Goal: Find contact information: Obtain details needed to contact an individual or organization

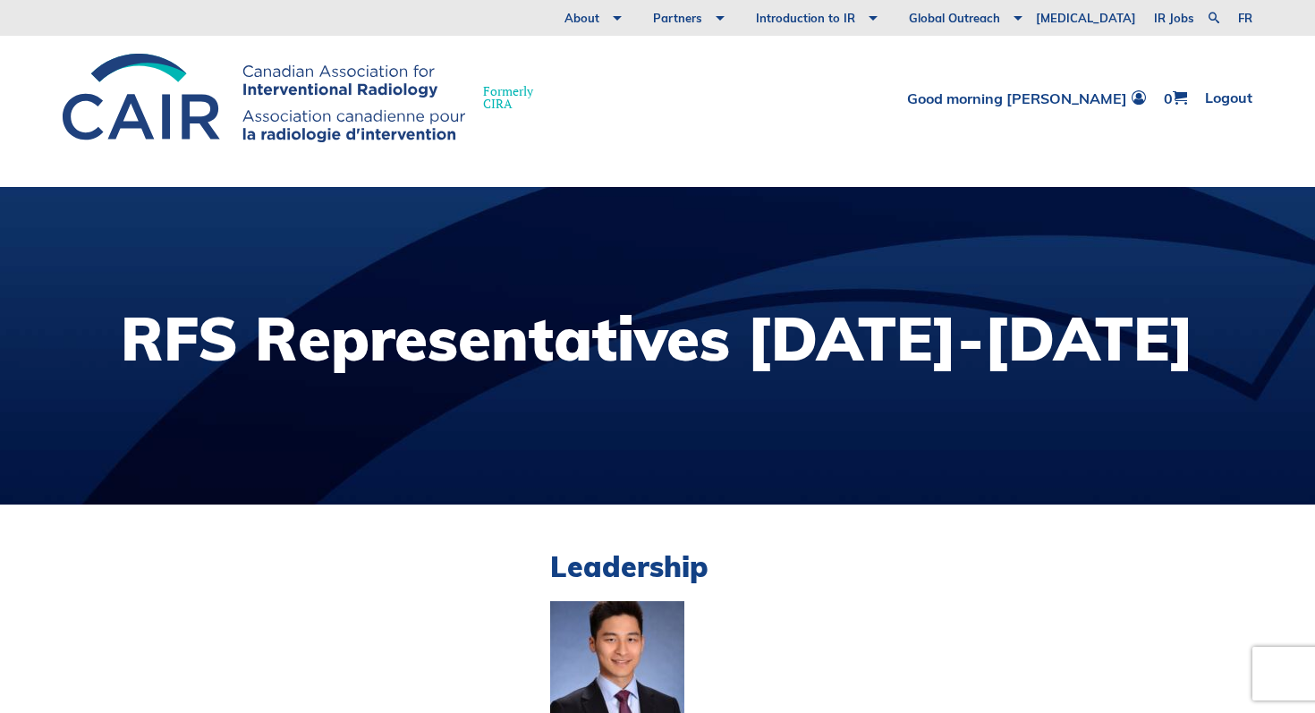
scroll to position [4455, 0]
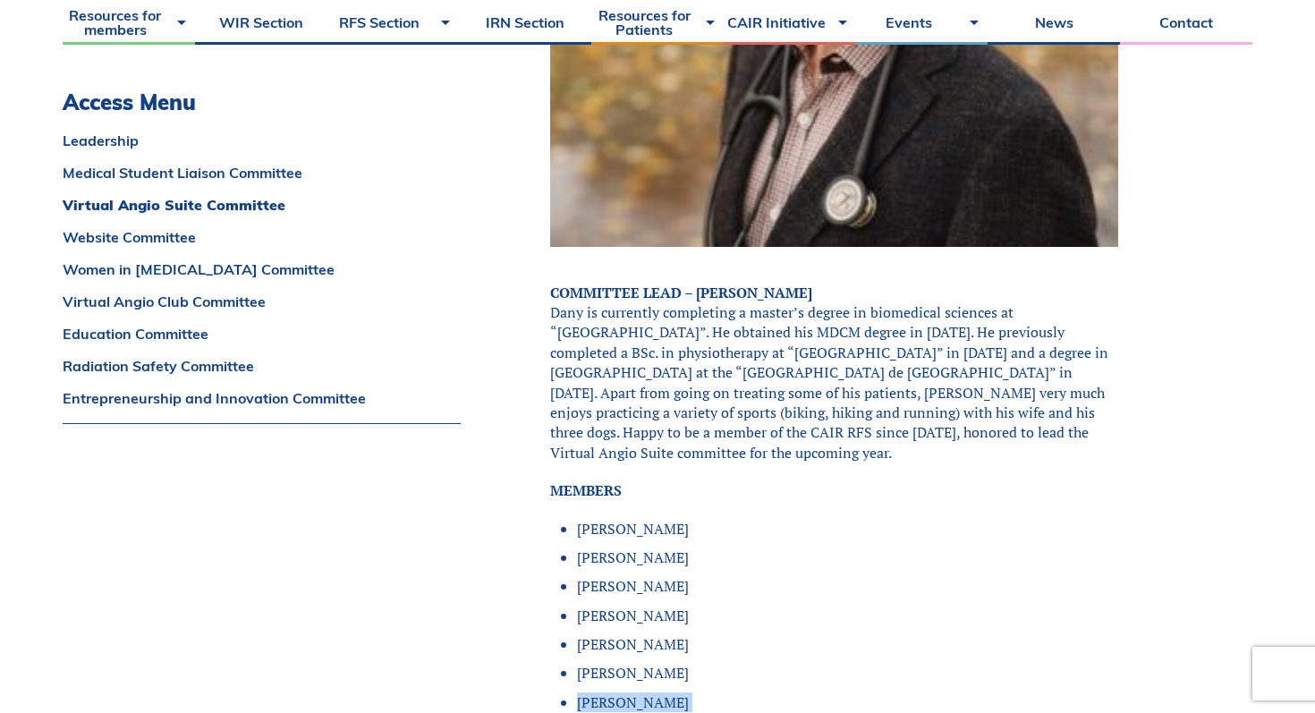
click at [1036, 283] on p "COMMITTEE LEAD – [PERSON_NAME] Dany is currently completing a master’s degree i…" at bounding box center [834, 373] width 568 height 181
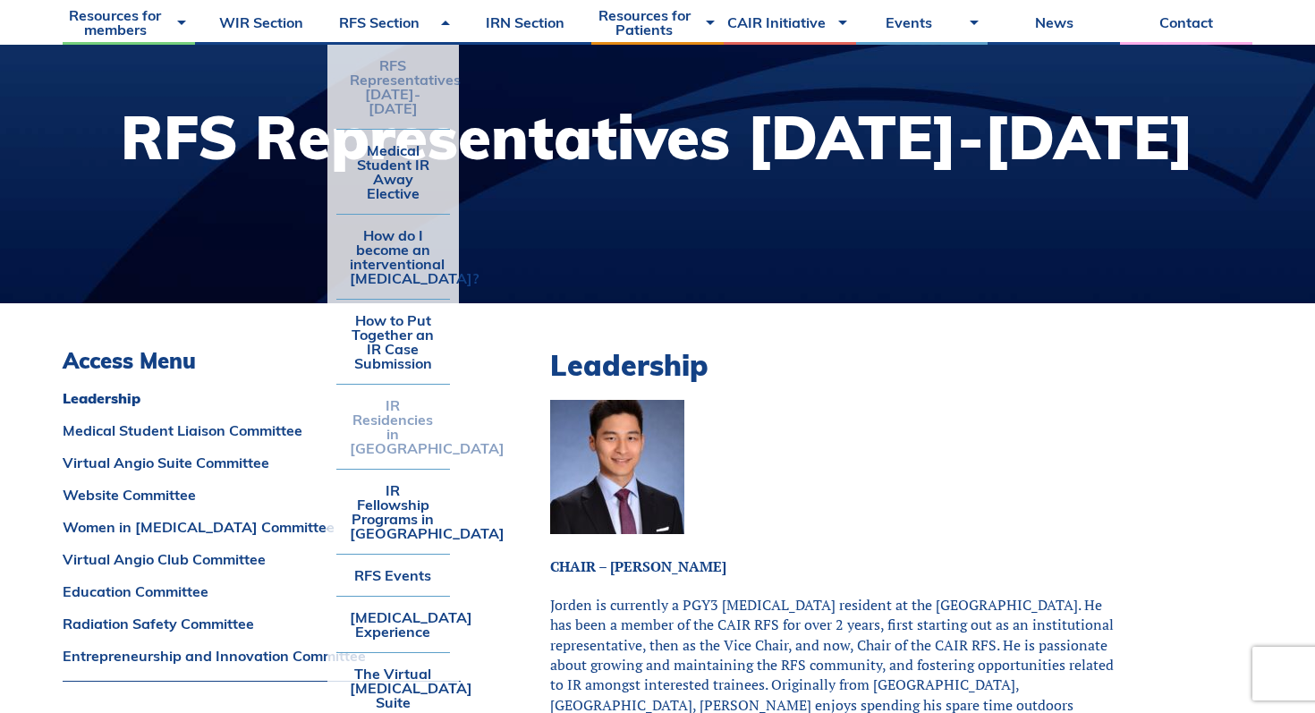
scroll to position [0, 0]
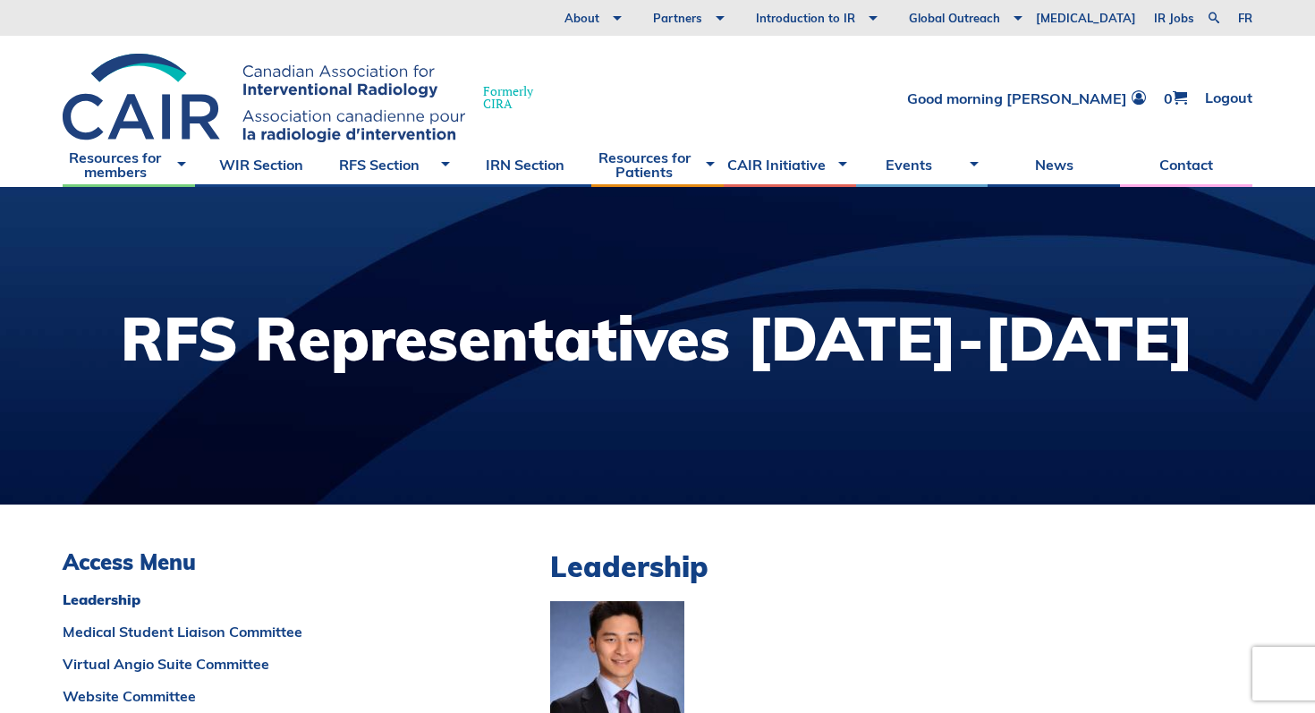
click at [164, 634] on link "Medical Student Liaison Committee" at bounding box center [262, 631] width 398 height 14
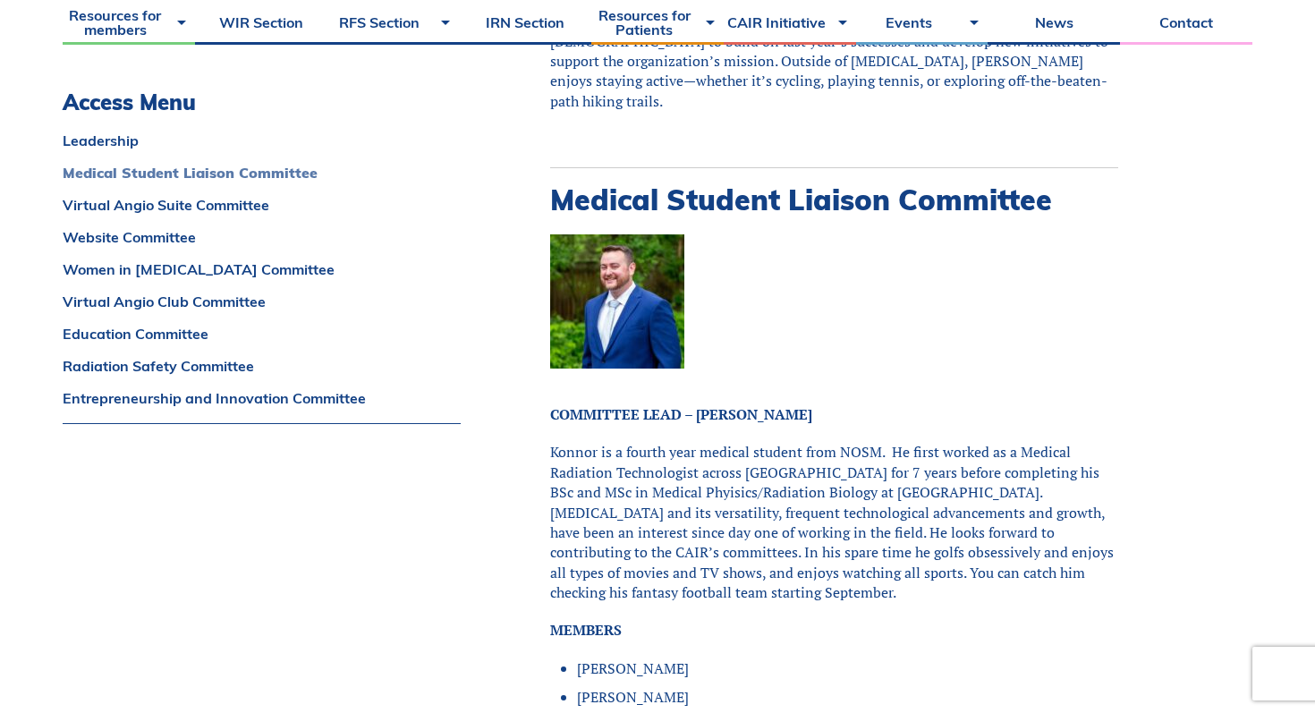
scroll to position [1324, 0]
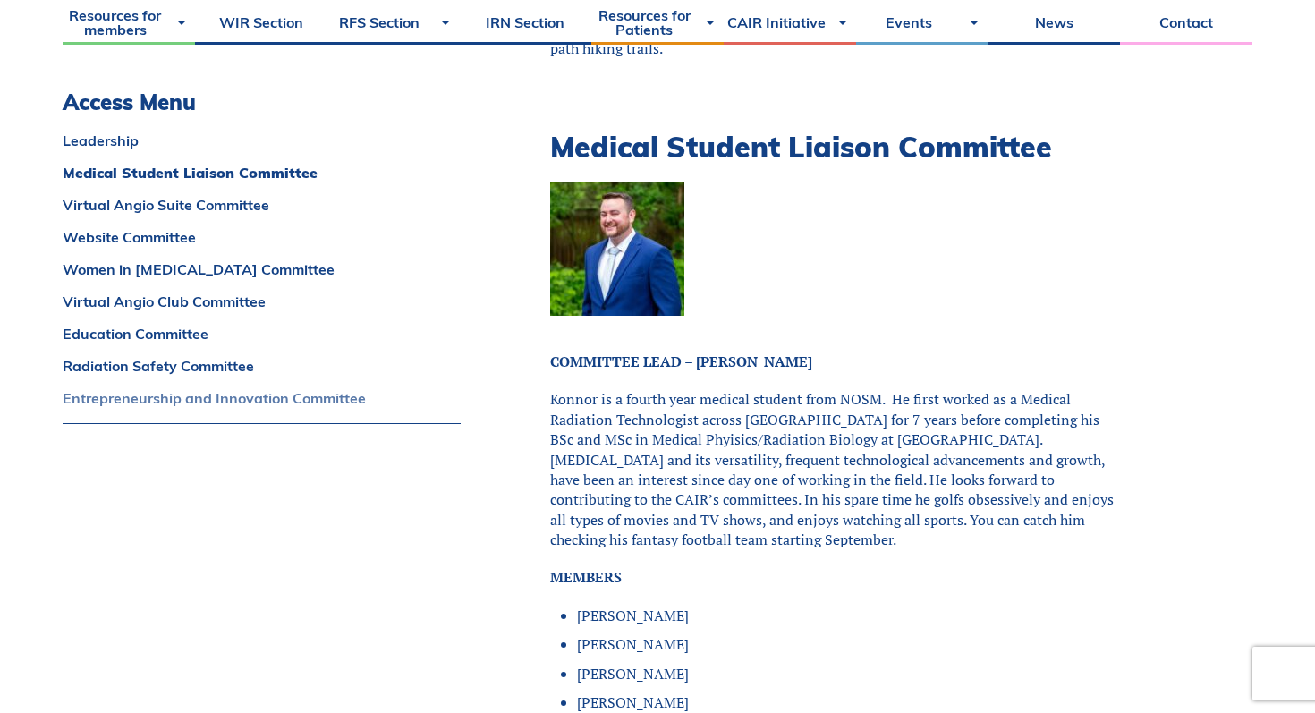
click at [204, 403] on link "Entrepreneurship and Innovation Committee" at bounding box center [262, 398] width 398 height 14
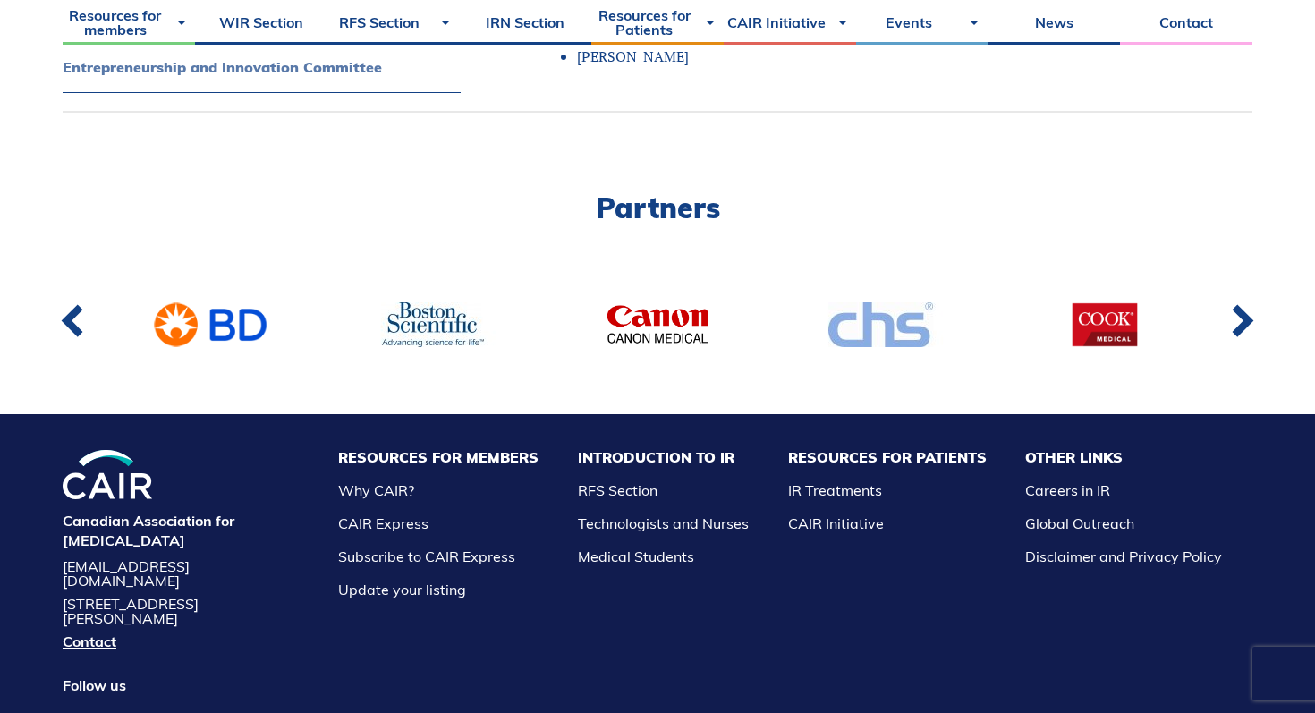
scroll to position [14974, 0]
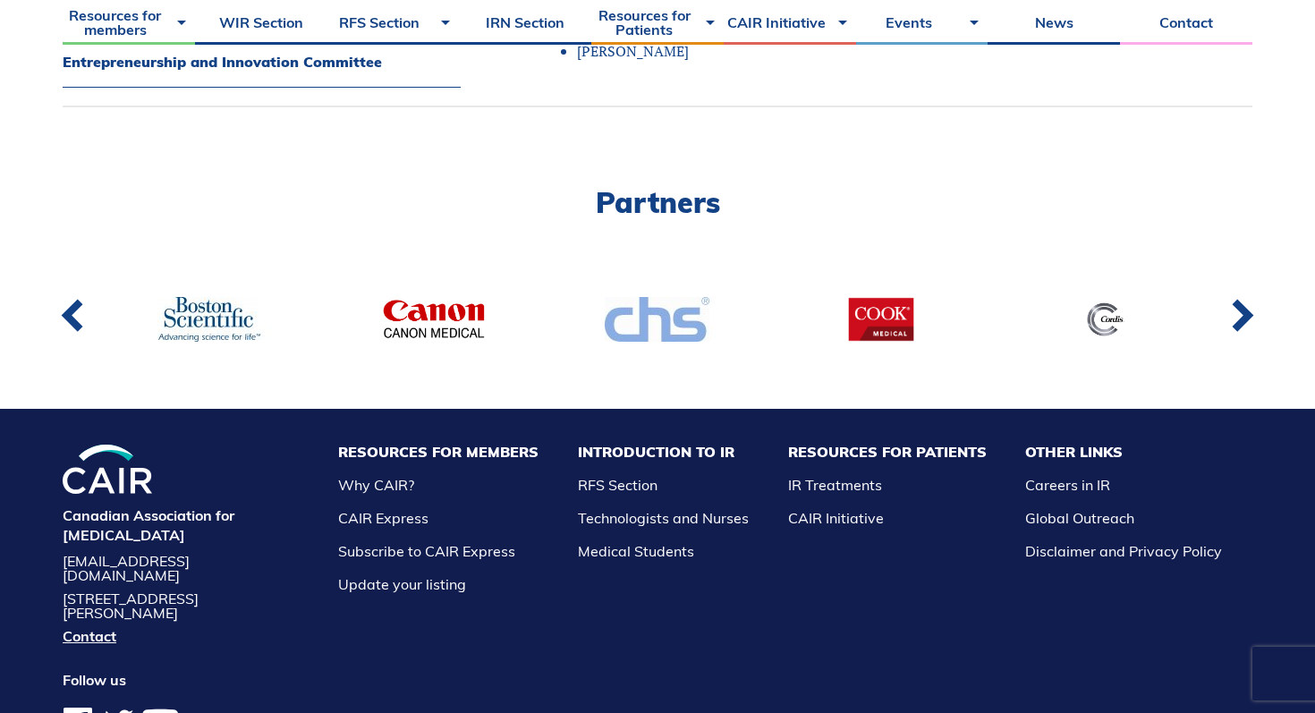
click at [110, 567] on div "Canadian Association for [MEDICAL_DATA] [EMAIL_ADDRESS][DOMAIN_NAME] [STREET_AD…" at bounding box center [185, 589] width 245 height 360
click at [108, 629] on link "Contact" at bounding box center [181, 636] width 236 height 14
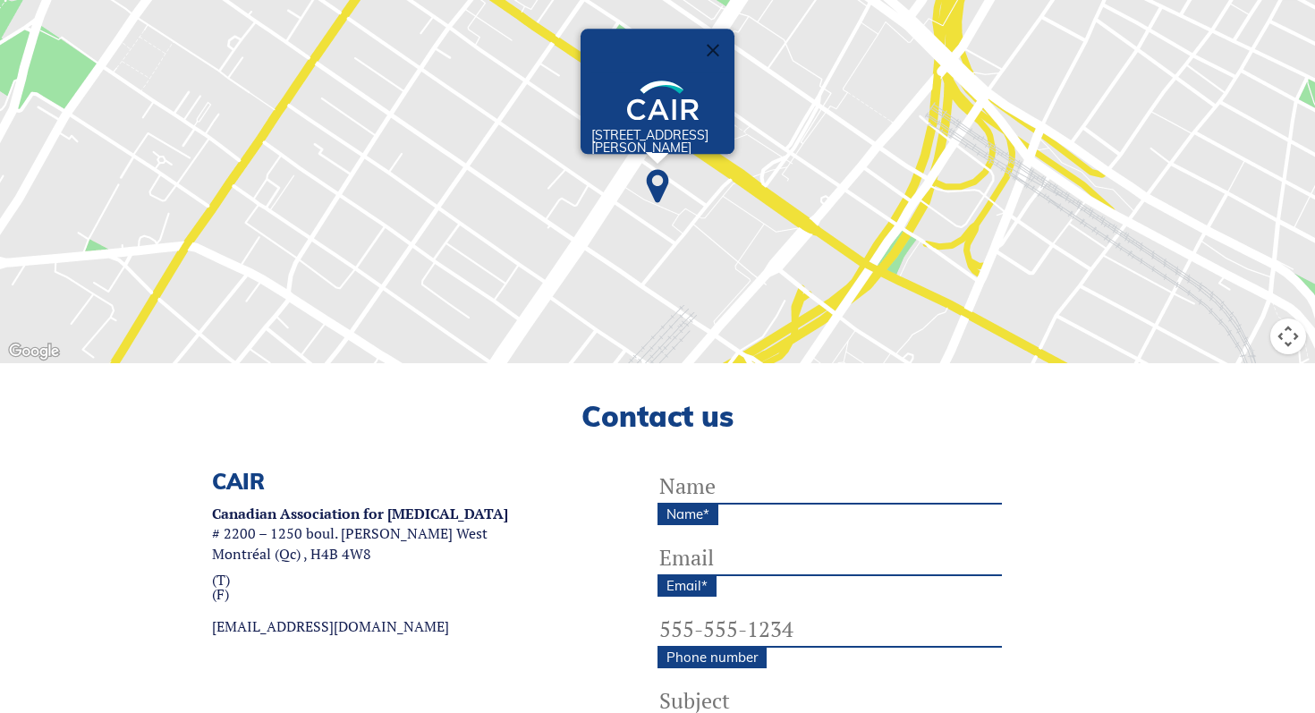
scroll to position [390, 0]
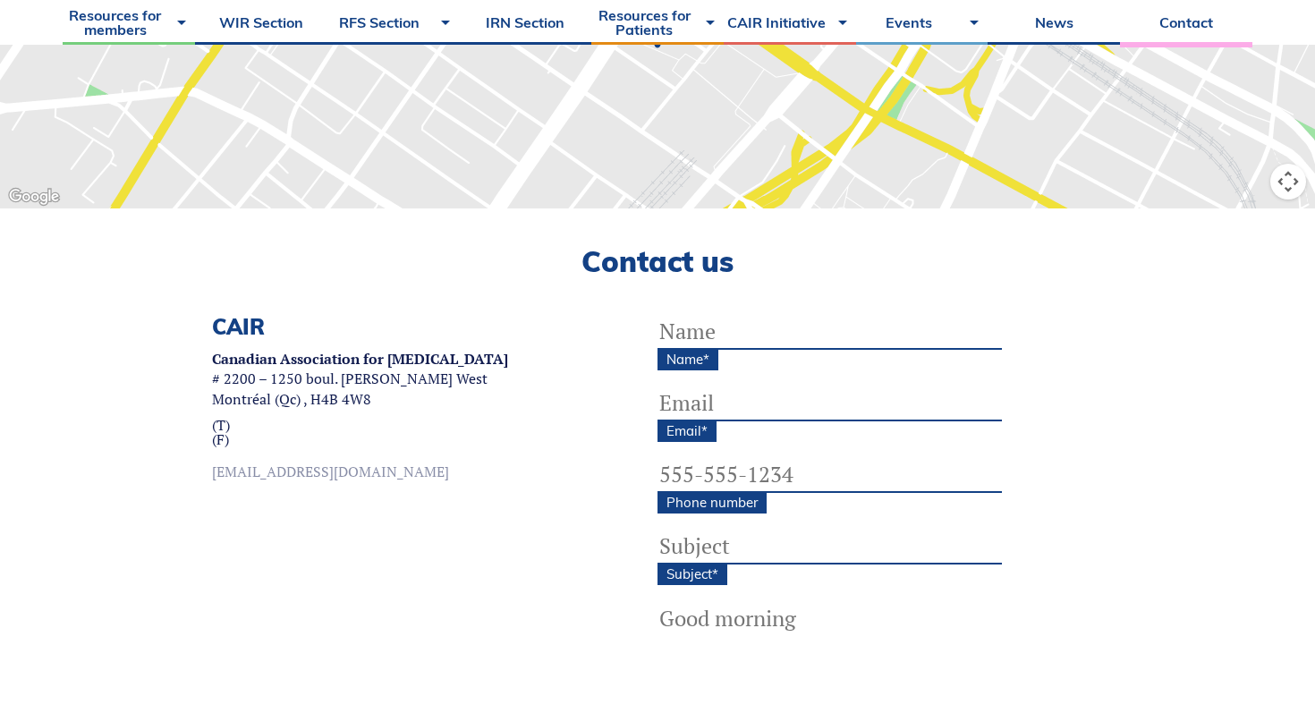
click at [369, 471] on link "[EMAIL_ADDRESS][DOMAIN_NAME]" at bounding box center [360, 471] width 296 height 14
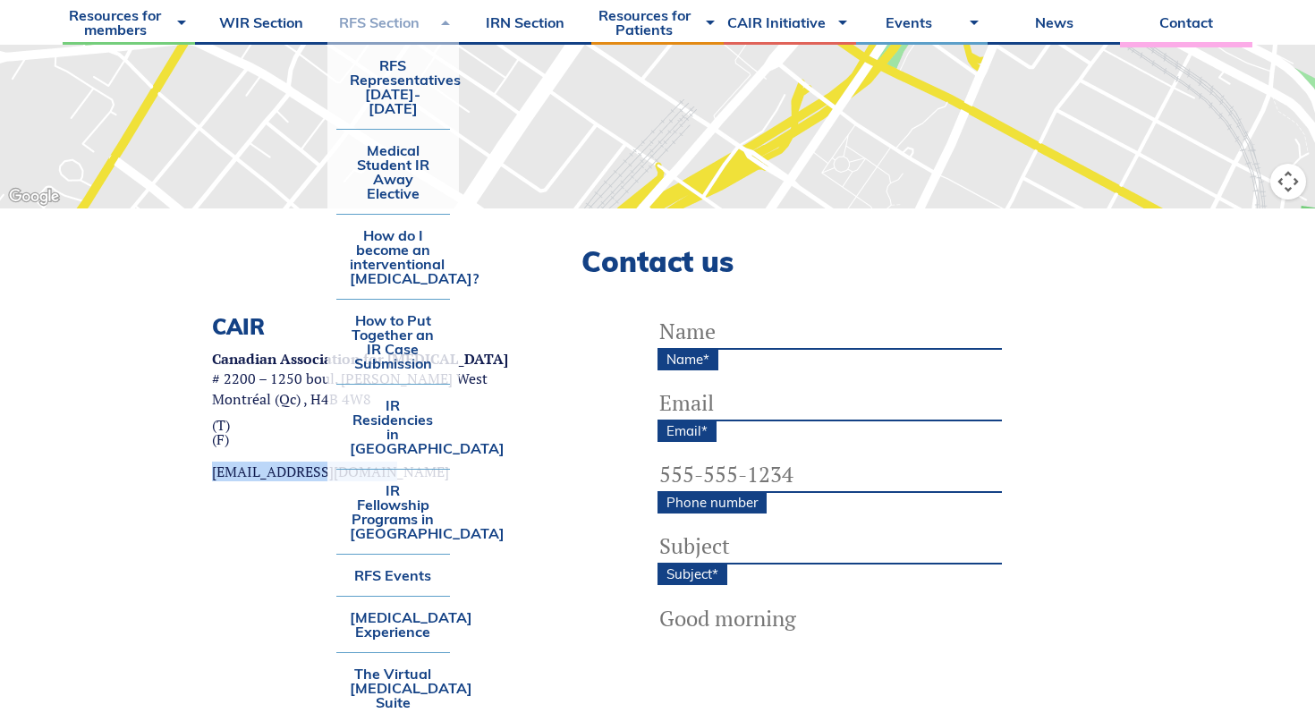
click at [350, 24] on link "RFS Section" at bounding box center [393, 22] width 132 height 45
click at [369, 83] on link "RFS Representatives [DATE]-[DATE]" at bounding box center [393, 87] width 115 height 84
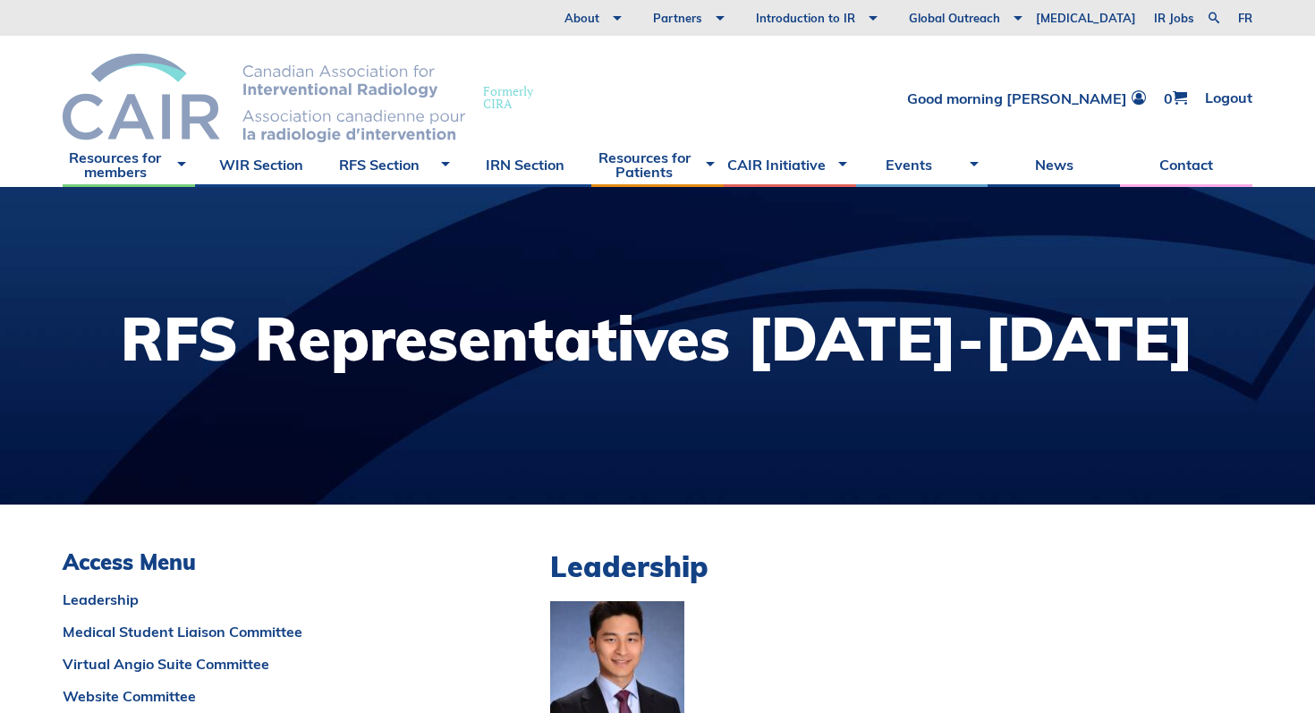
click at [361, 69] on img at bounding box center [264, 98] width 403 height 89
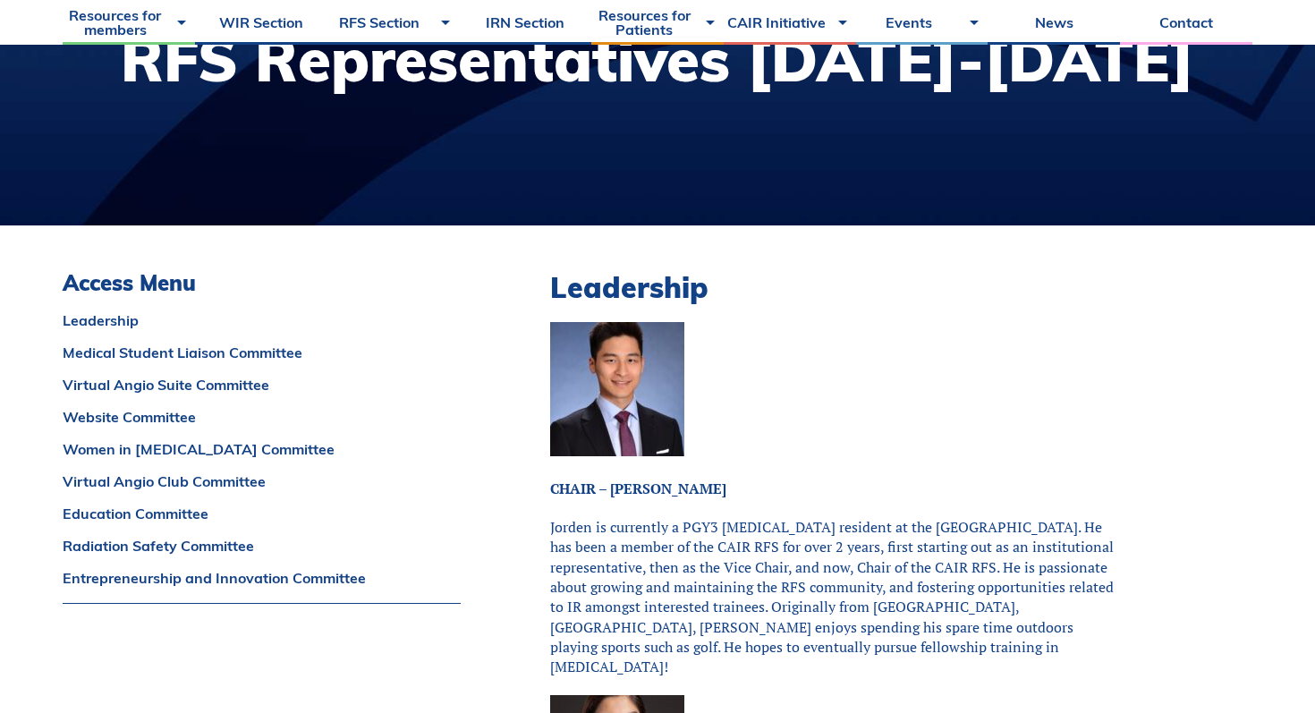
scroll to position [334, 0]
